Goal: Find specific page/section: Find specific page/section

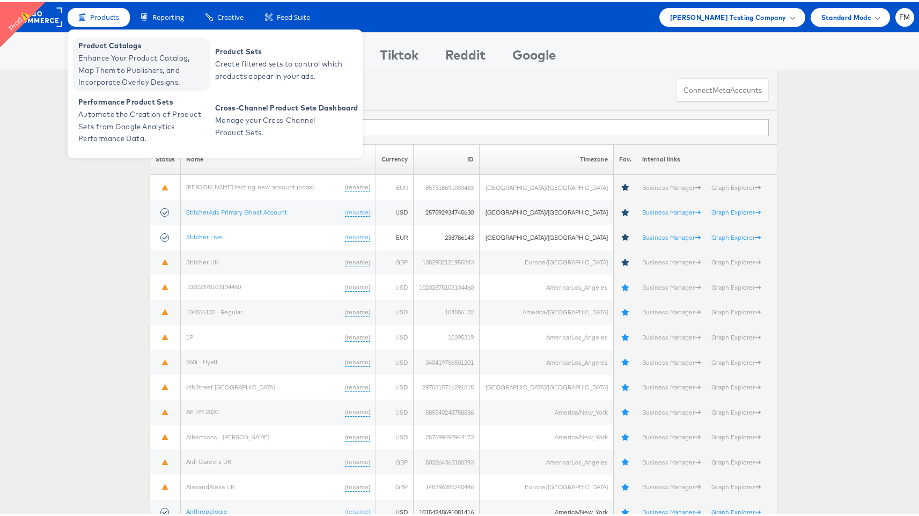
click at [123, 61] on span "Enhance Your Product Catalog, Map Them to Publishers, and Incorporate Overlay D…" at bounding box center [142, 68] width 129 height 36
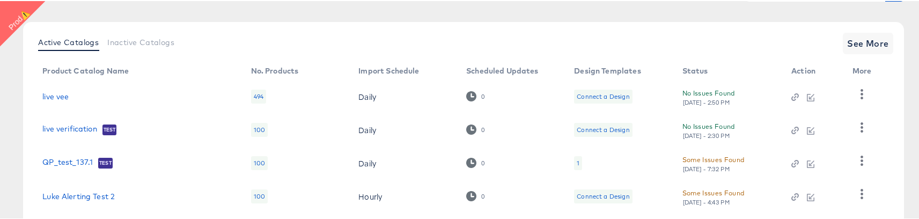
scroll to position [141, 0]
